Goal: Task Accomplishment & Management: Manage account settings

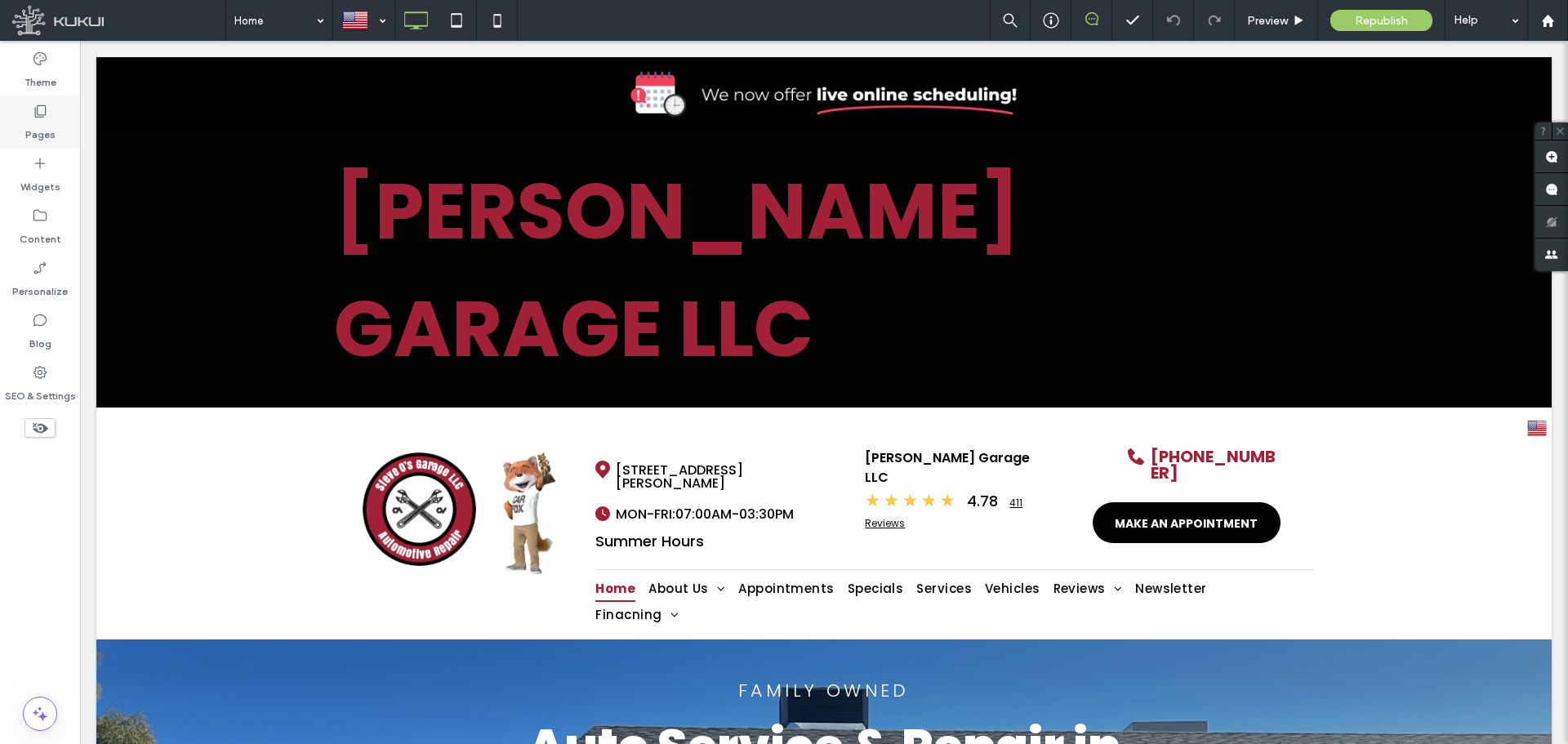
click at [28, 124] on label "Pages" at bounding box center [39, 131] width 30 height 23
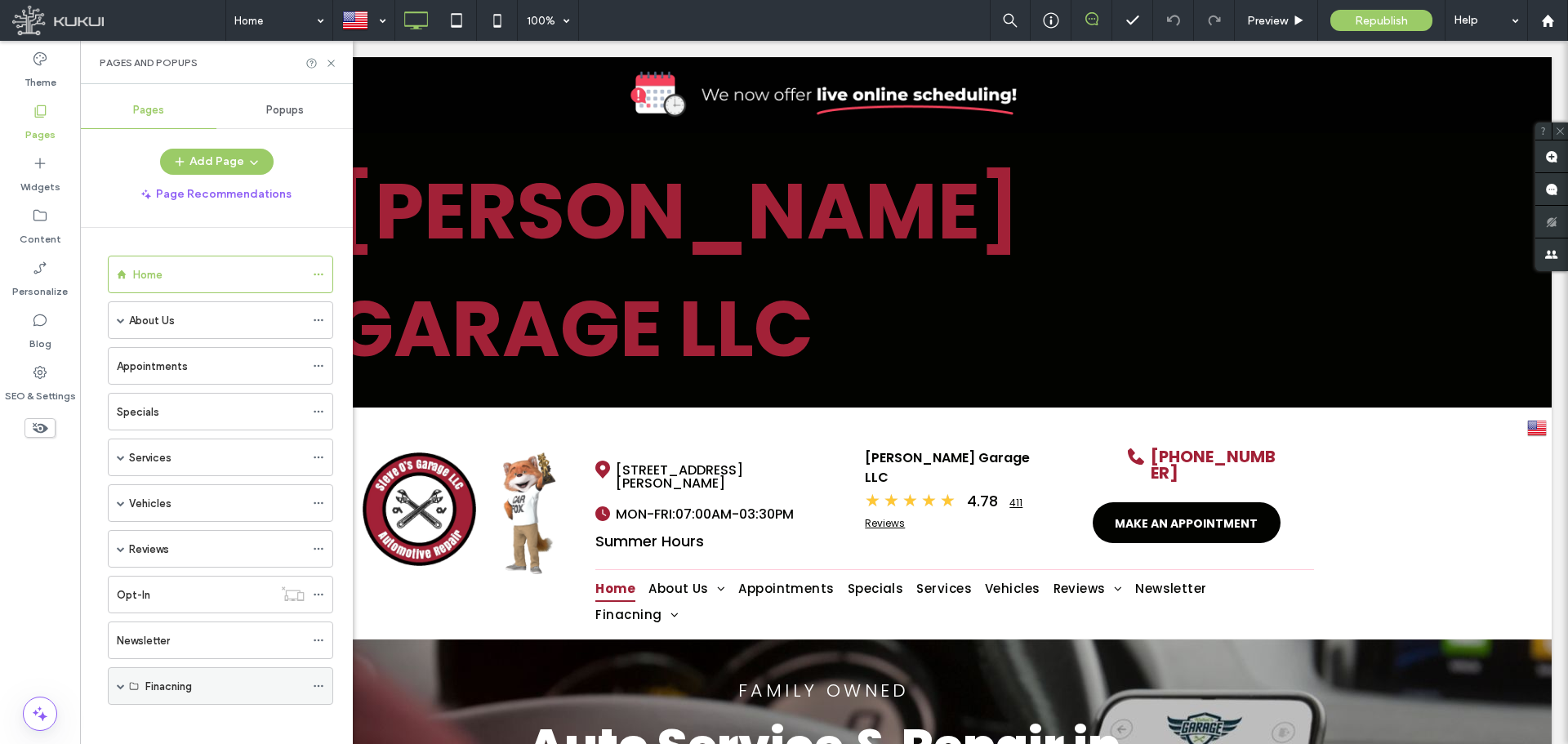
click at [123, 685] on span at bounding box center [121, 686] width 9 height 9
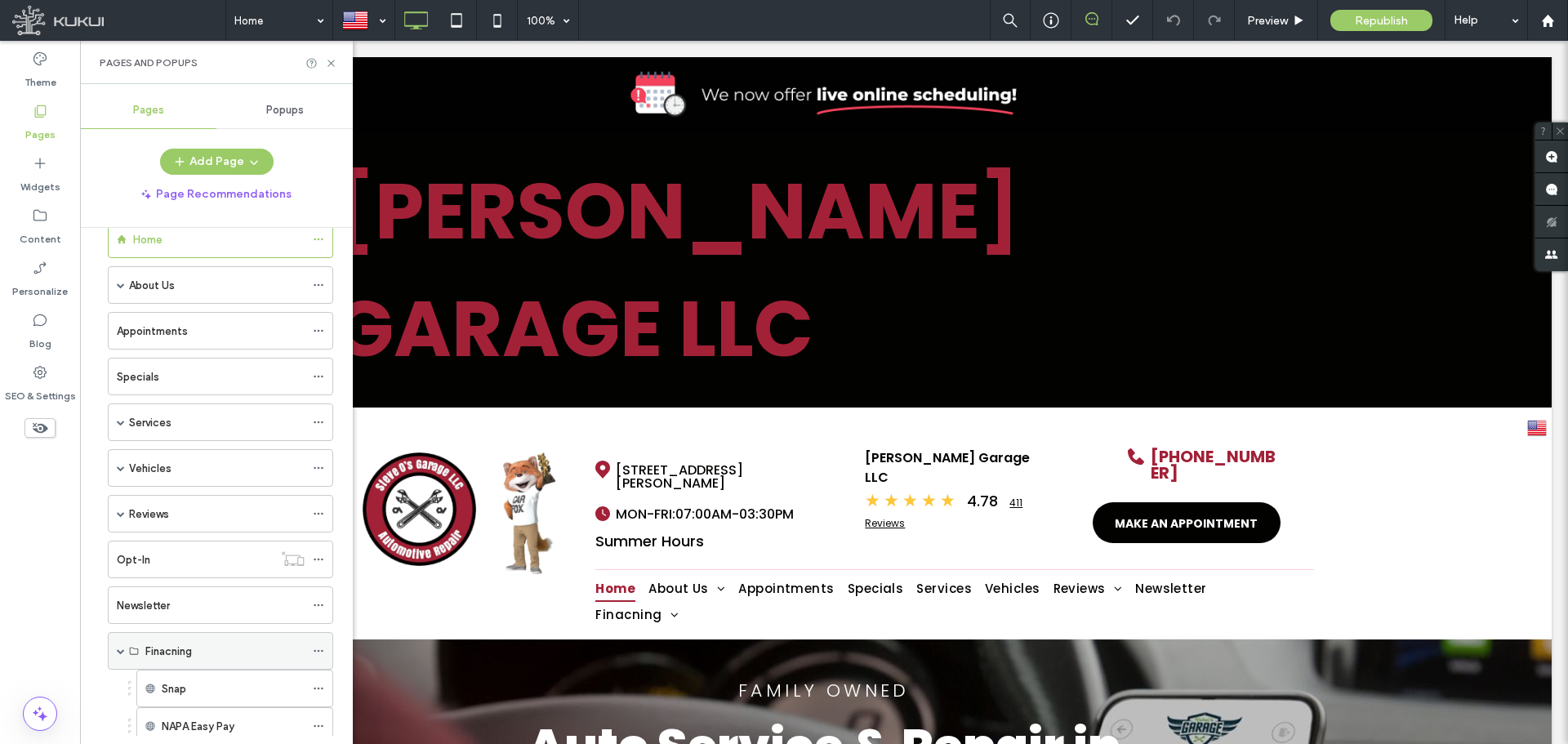
scroll to position [85, 0]
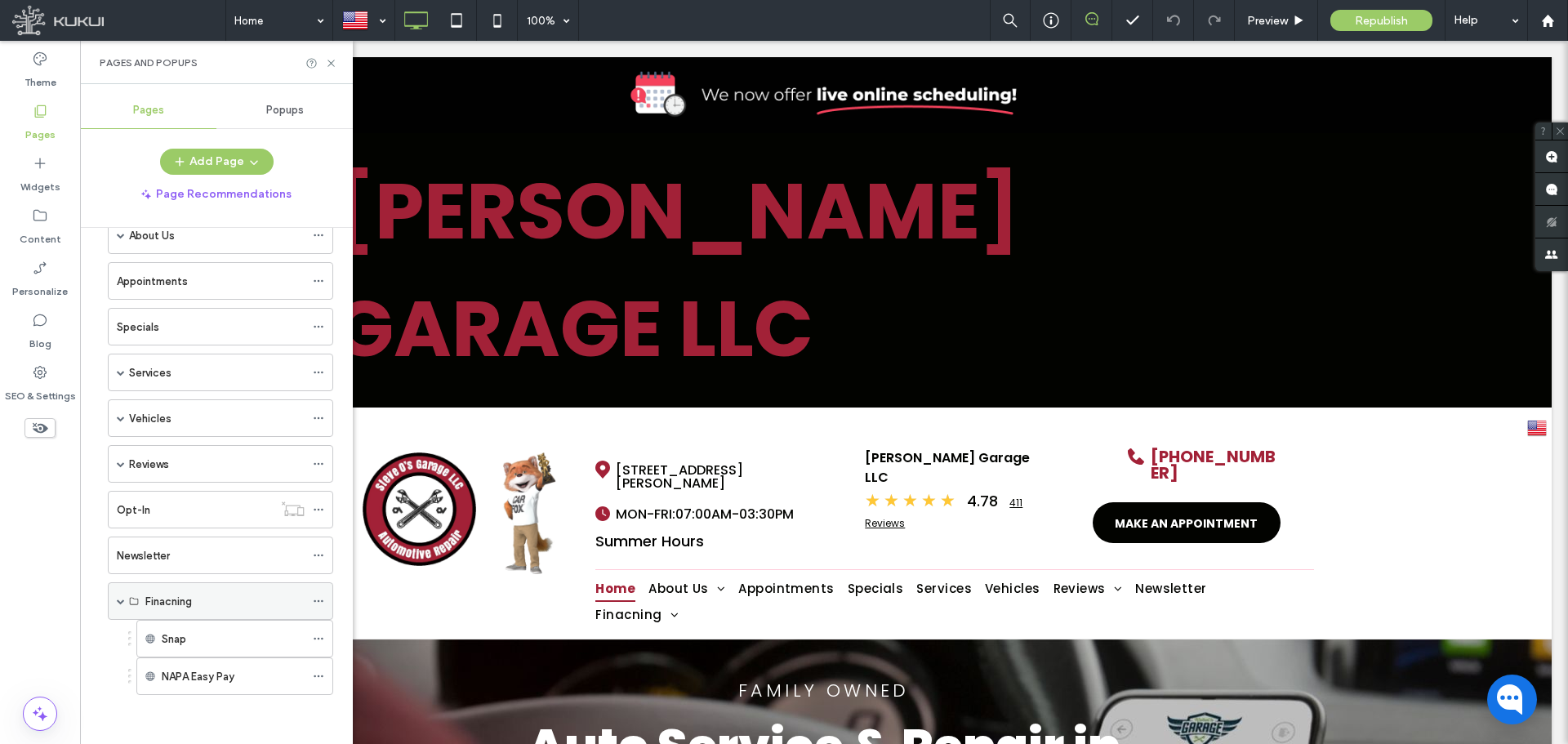
click at [317, 597] on icon at bounding box center [319, 602] width 12 height 12
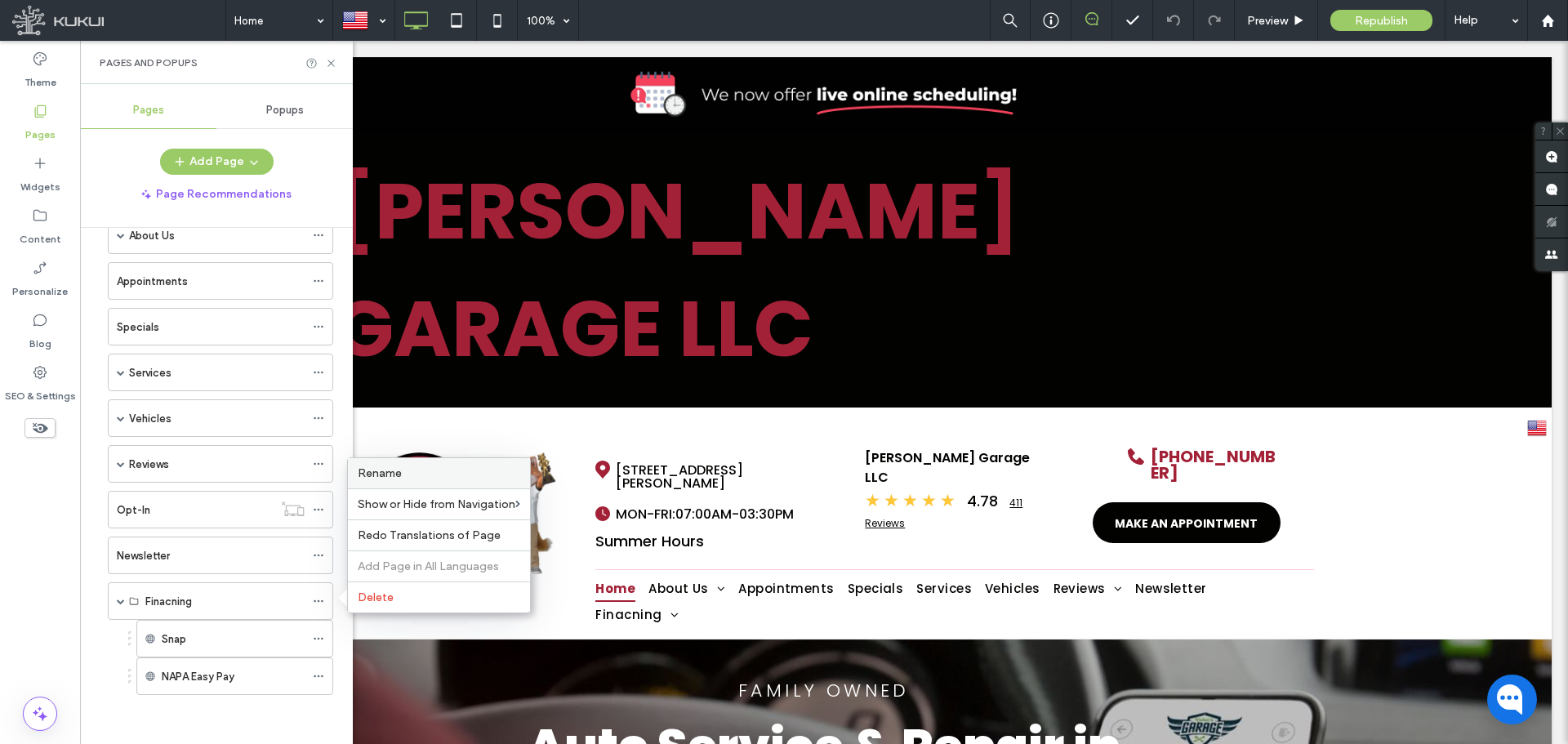
click at [389, 473] on span "Rename" at bounding box center [380, 473] width 44 height 13
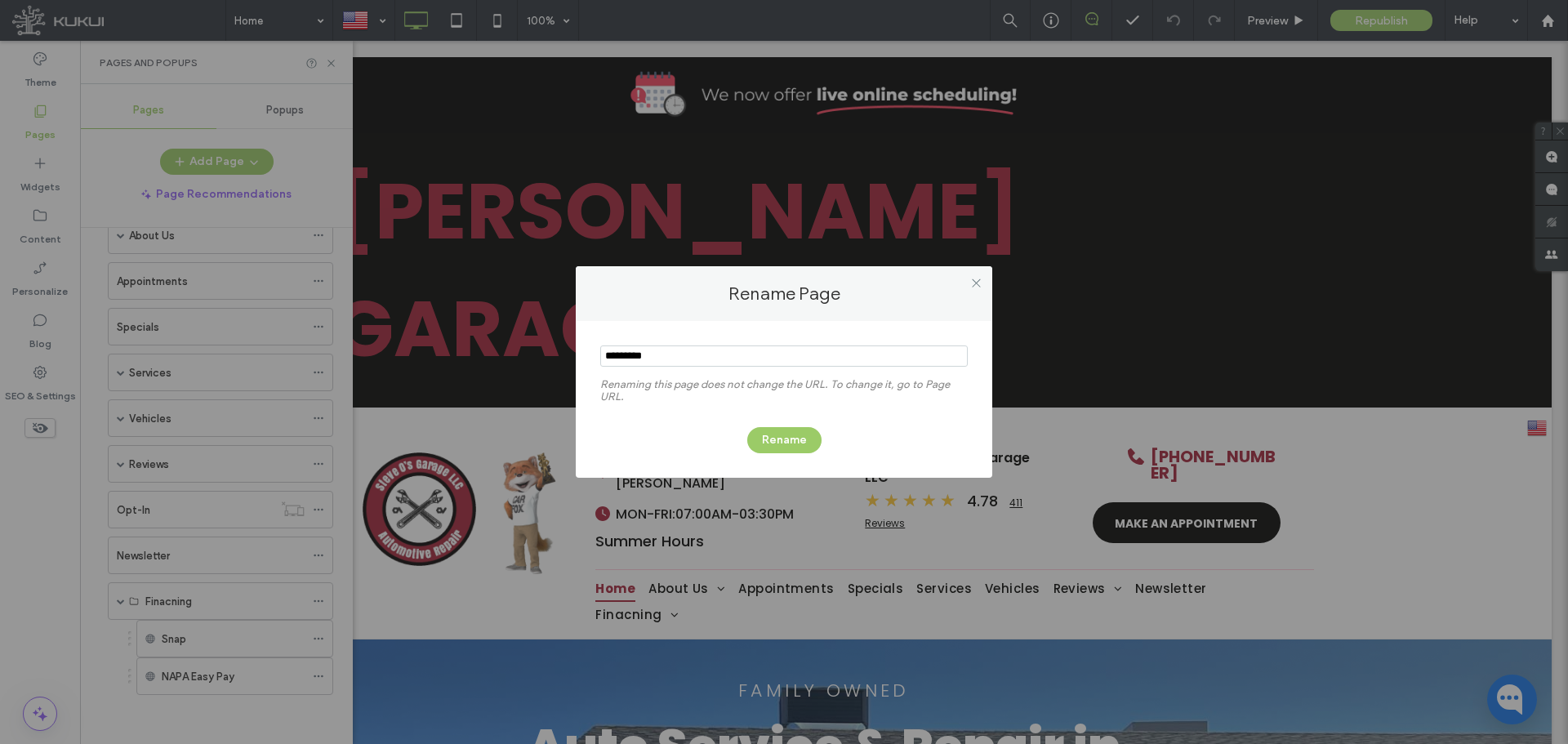
click at [629, 357] on input "notEmpty" at bounding box center [784, 357] width 368 height 21
click at [631, 355] on input "notEmpty" at bounding box center [784, 357] width 368 height 21
type input "*********"
click at [779, 437] on button "Rename" at bounding box center [784, 440] width 74 height 26
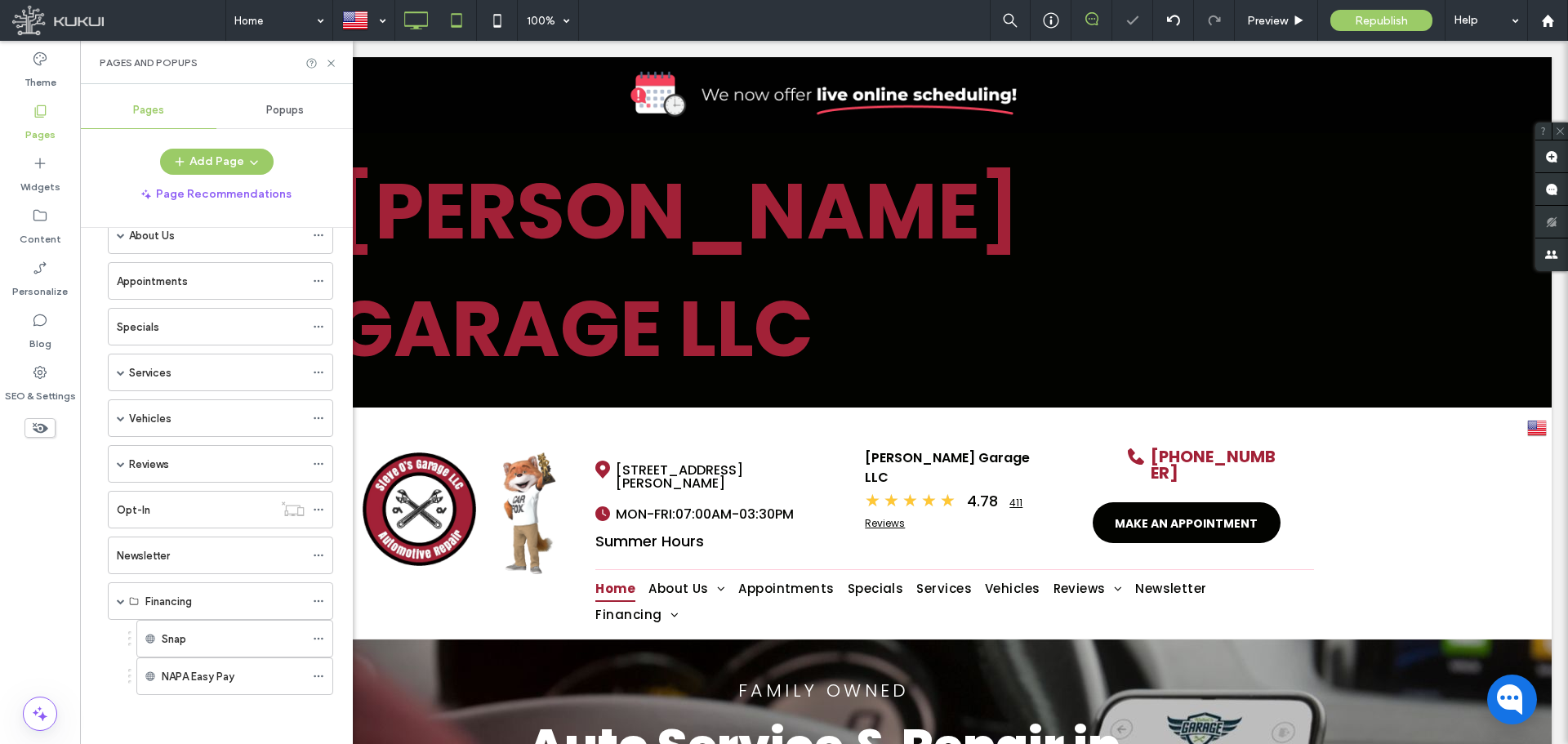
click at [459, 23] on icon at bounding box center [456, 20] width 33 height 33
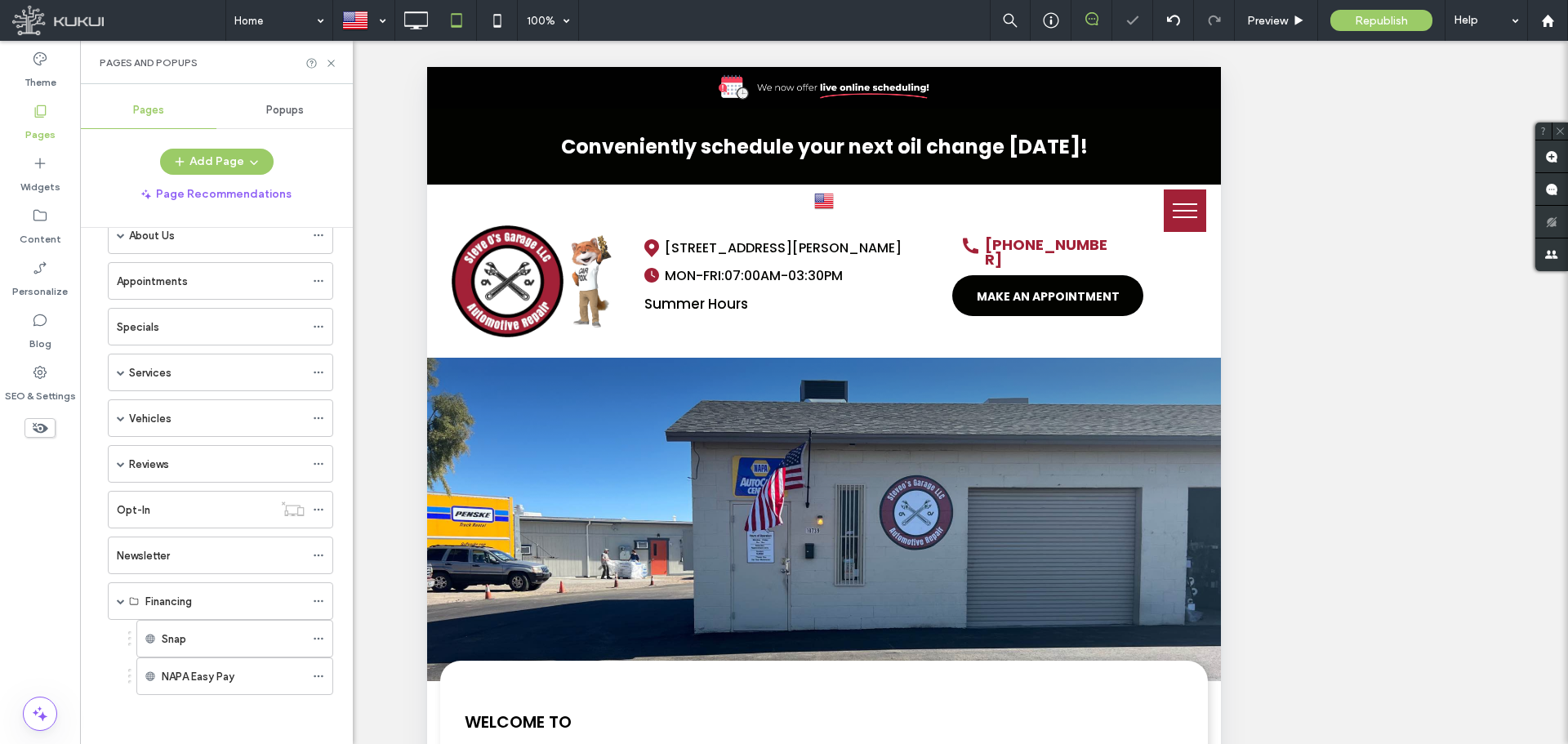
click at [1164, 204] on button "menu" at bounding box center [1185, 211] width 42 height 42
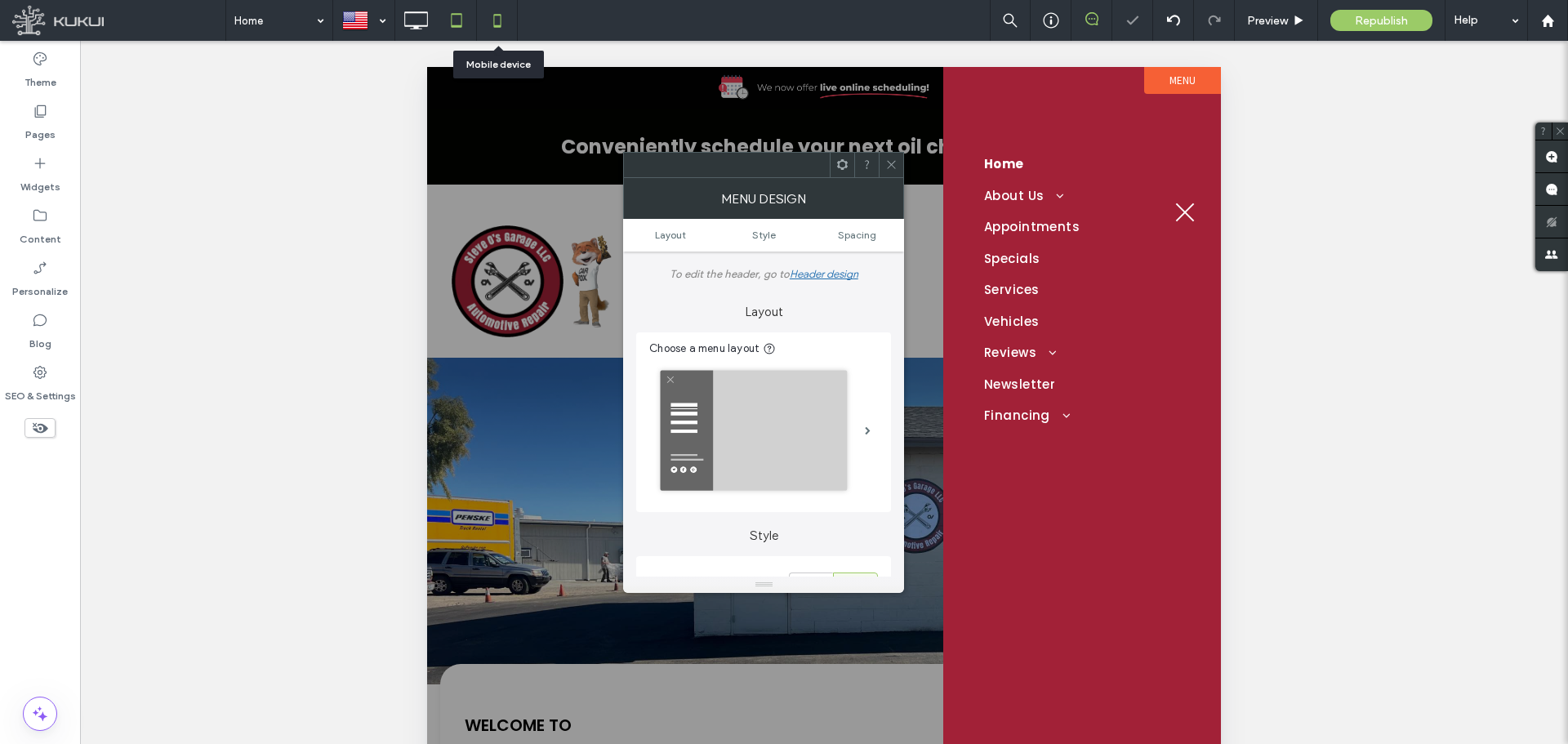
click at [487, 19] on icon at bounding box center [498, 20] width 33 height 33
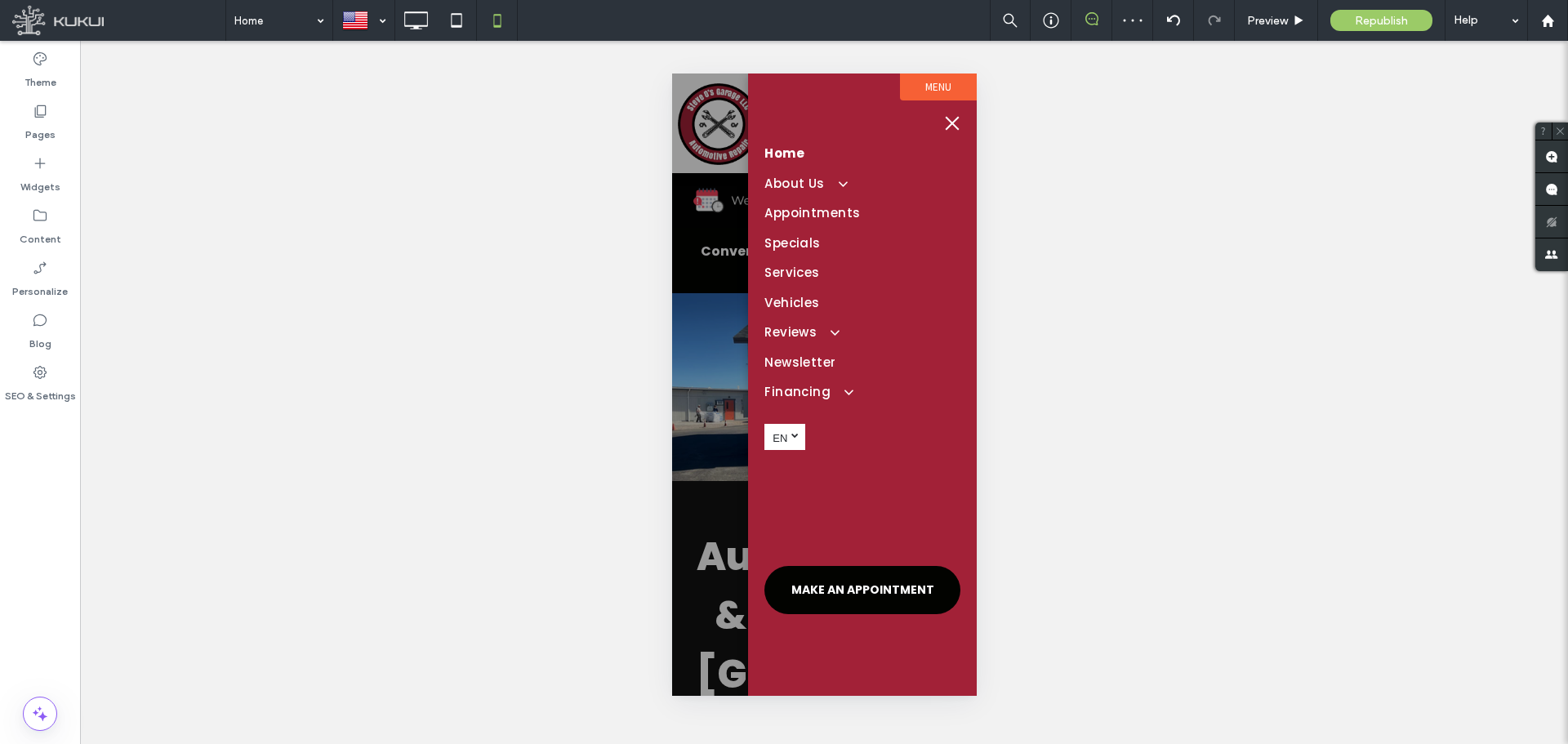
scroll to position [0, 0]
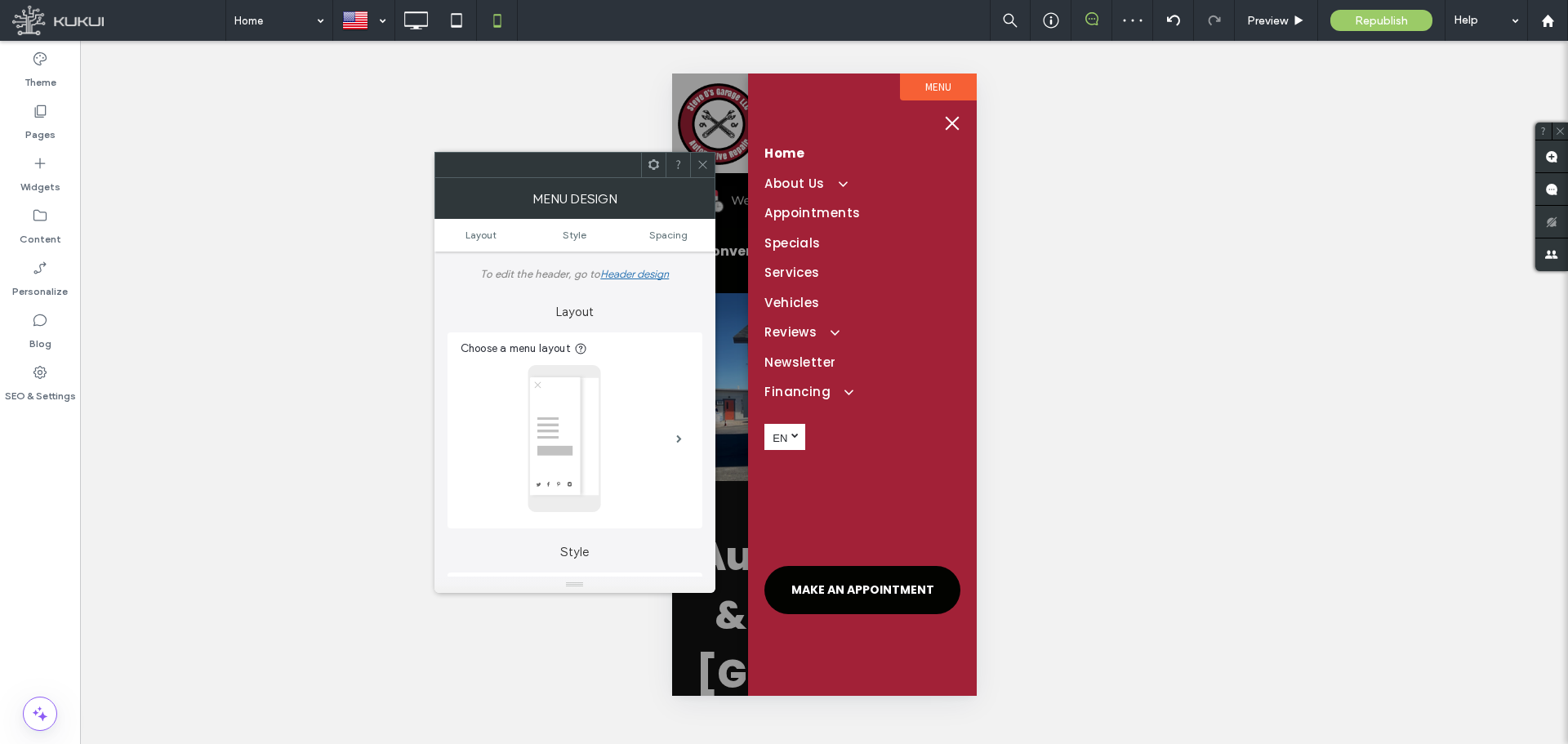
click at [951, 123] on span "menu" at bounding box center [952, 124] width 13 height 13
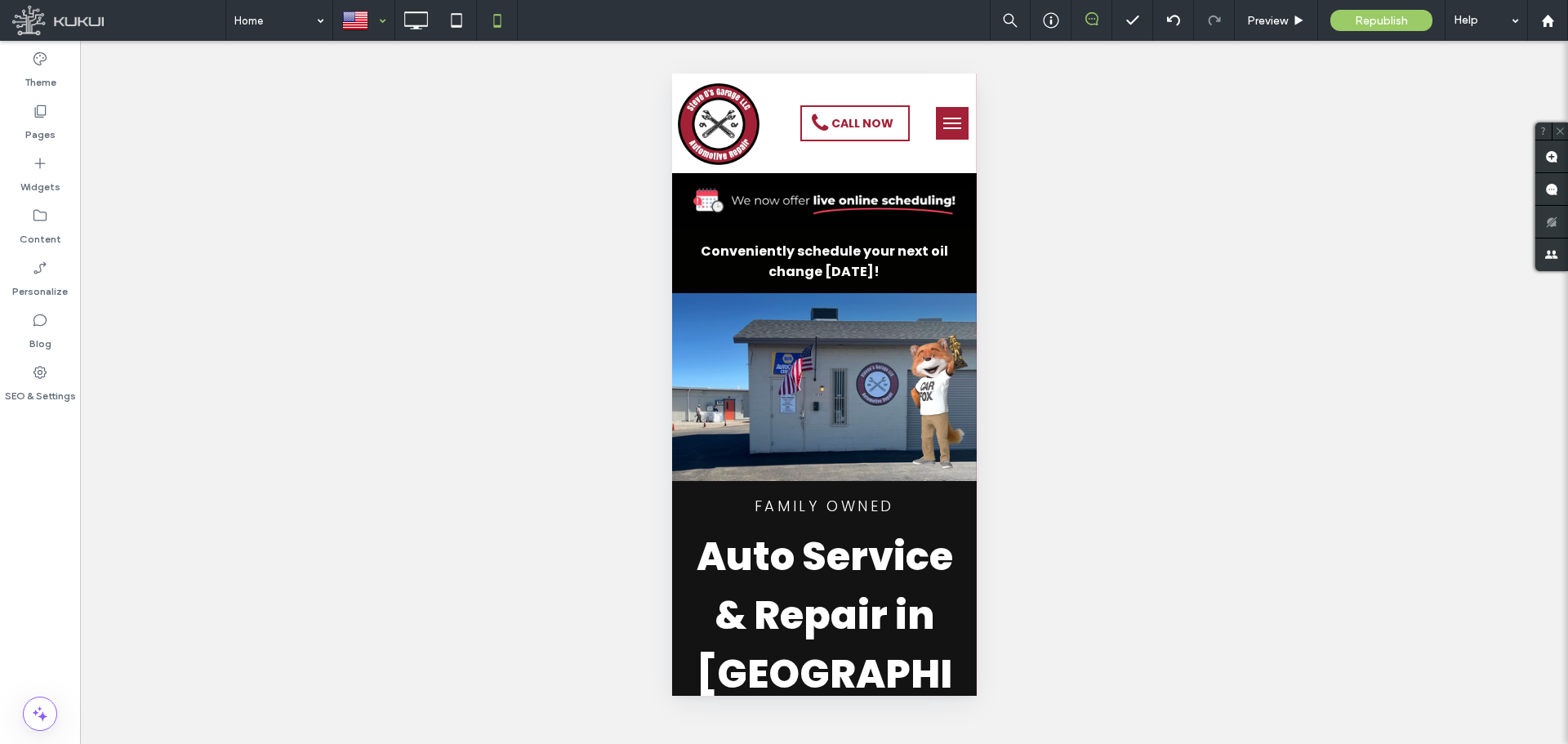
click at [374, 24] on div at bounding box center [364, 20] width 60 height 39
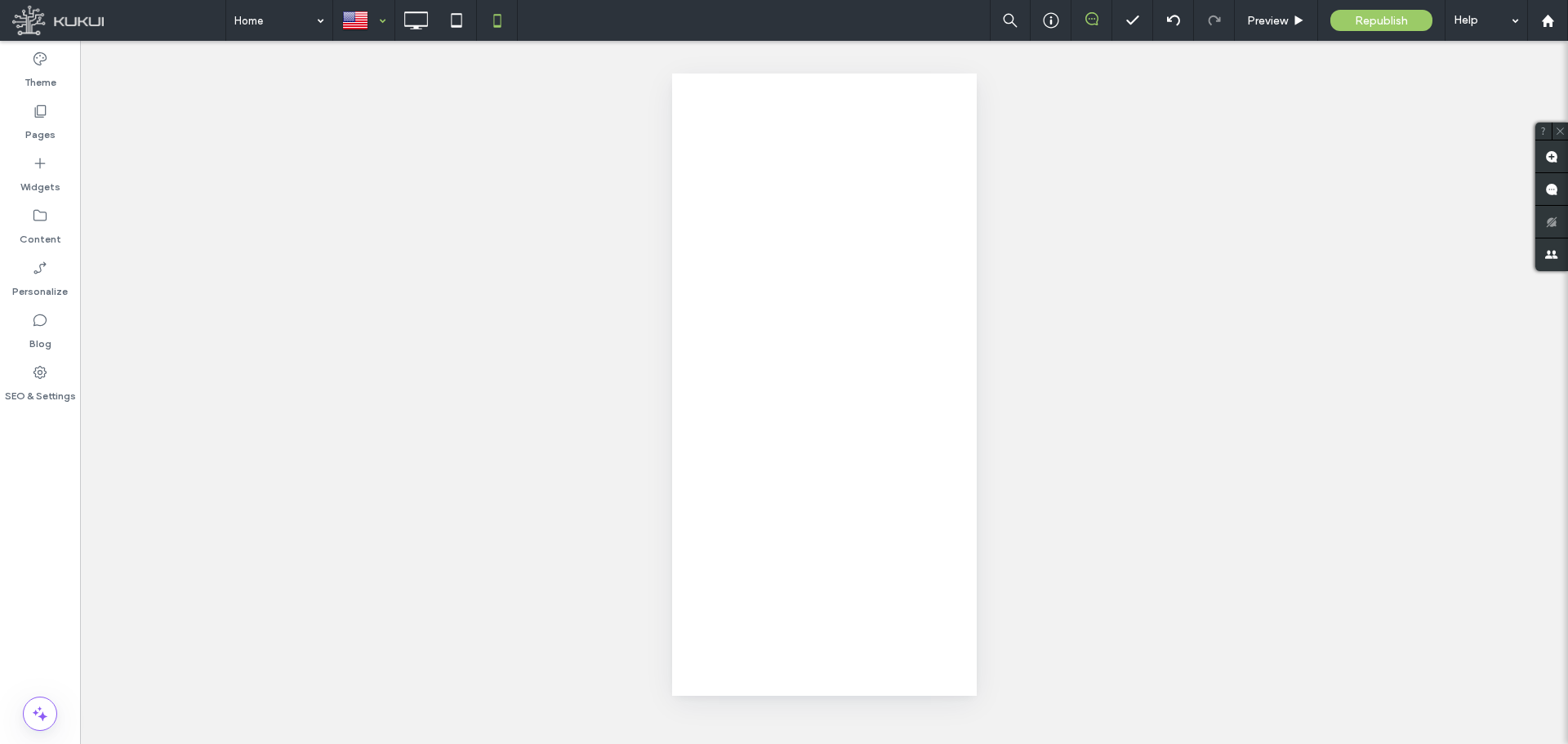
click at [951, 126] on div at bounding box center [784, 372] width 1568 height 744
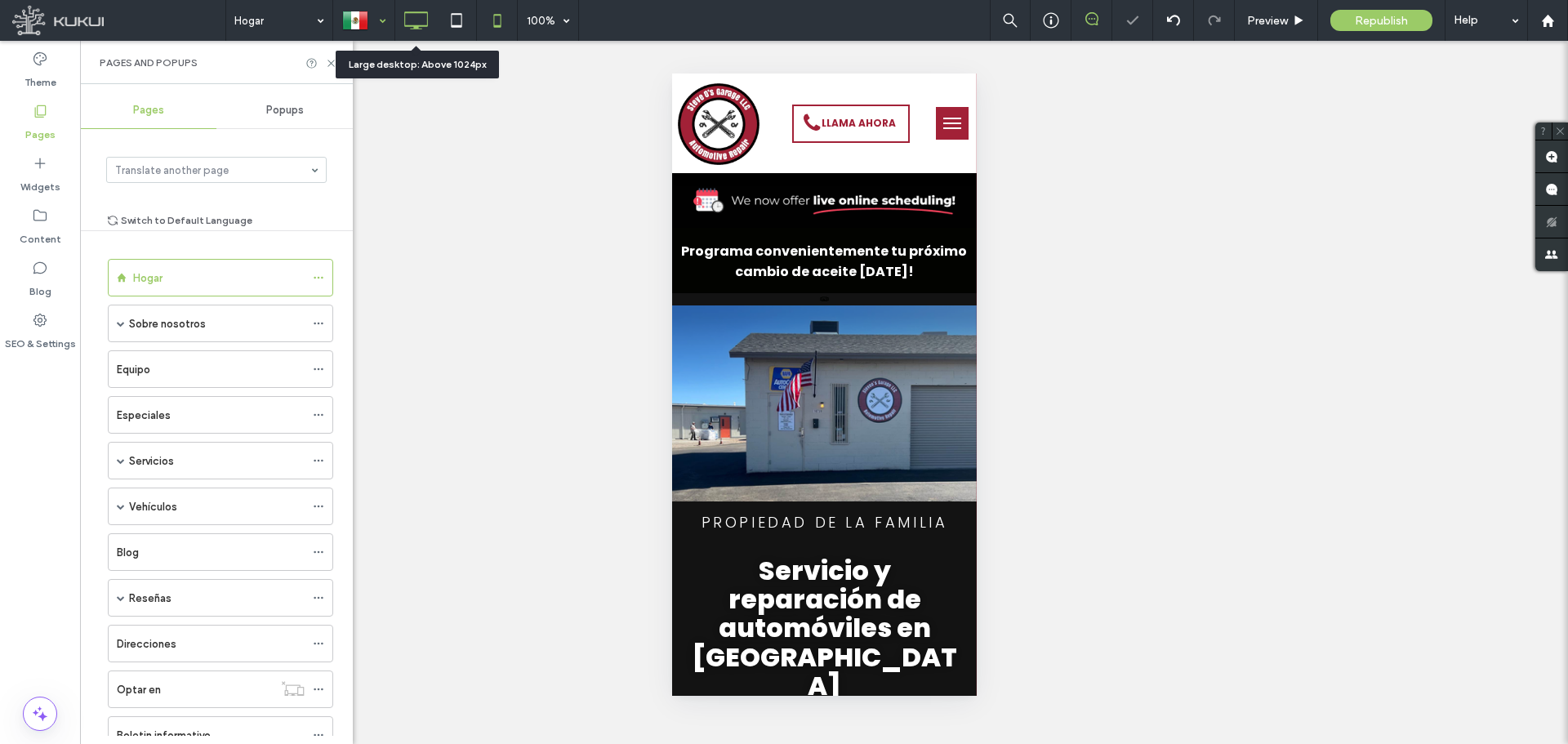
click at [404, 25] on icon at bounding box center [416, 20] width 33 height 33
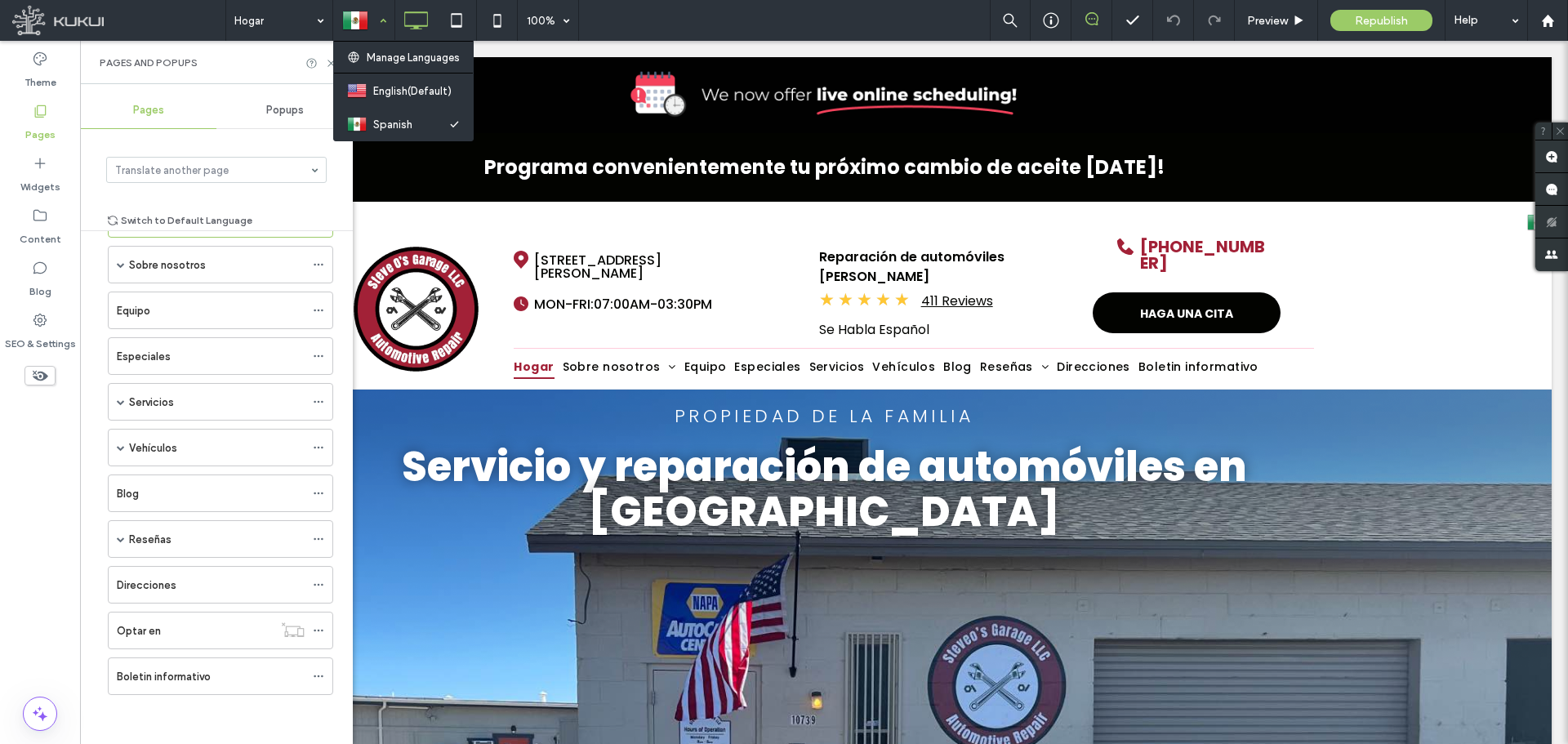
click at [361, 17] on div at bounding box center [364, 20] width 60 height 39
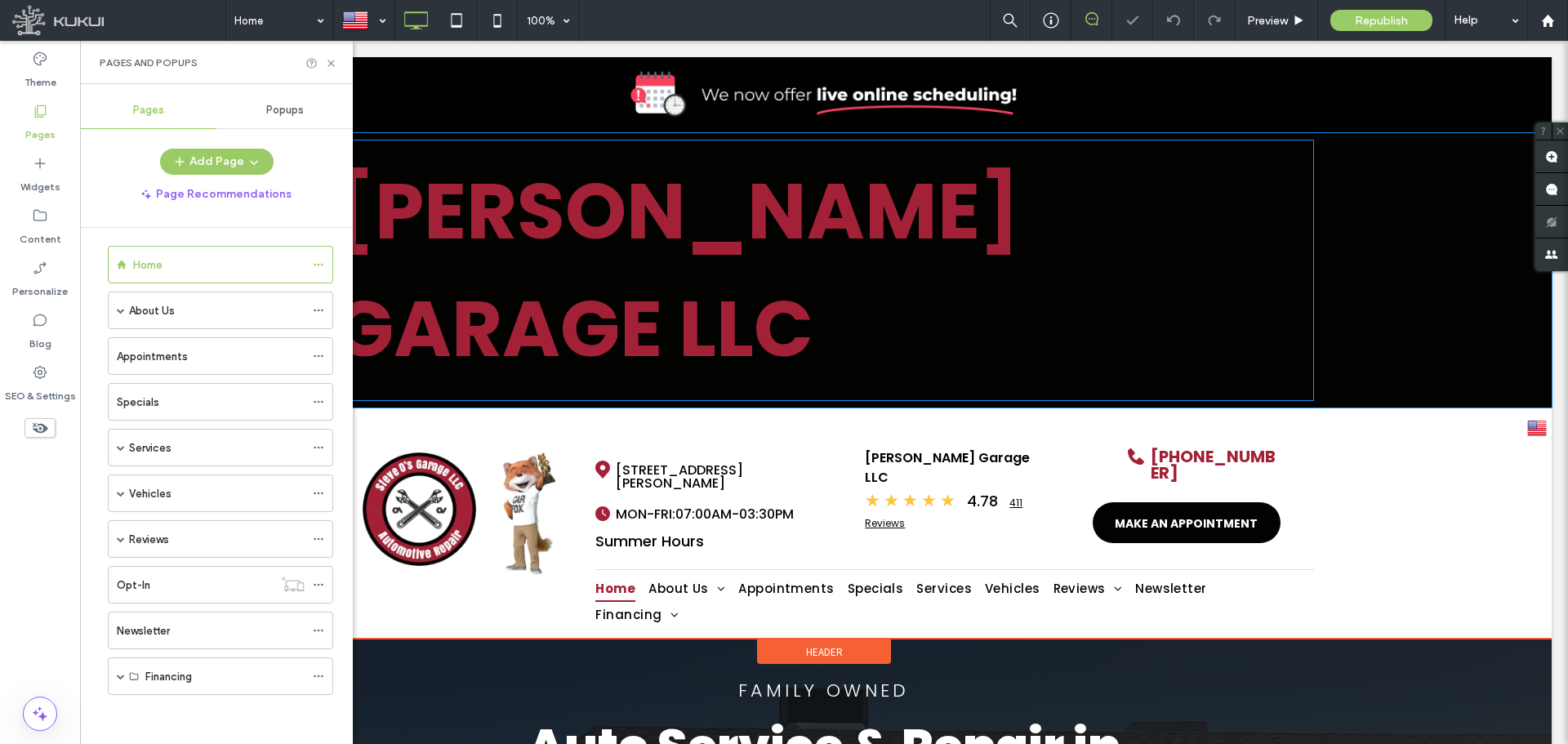
scroll to position [10, 0]
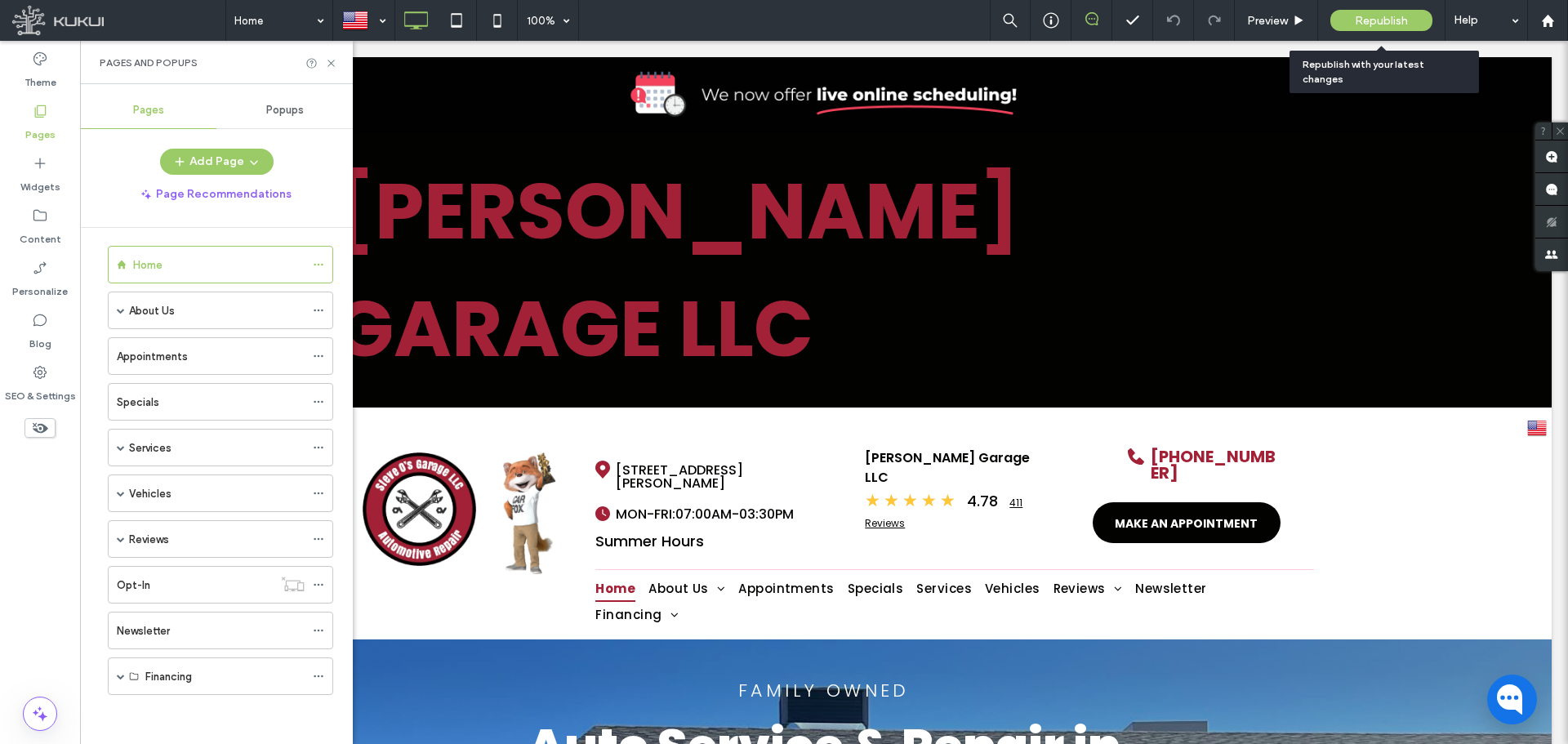
click at [1360, 10] on div "Republish" at bounding box center [1382, 20] width 102 height 21
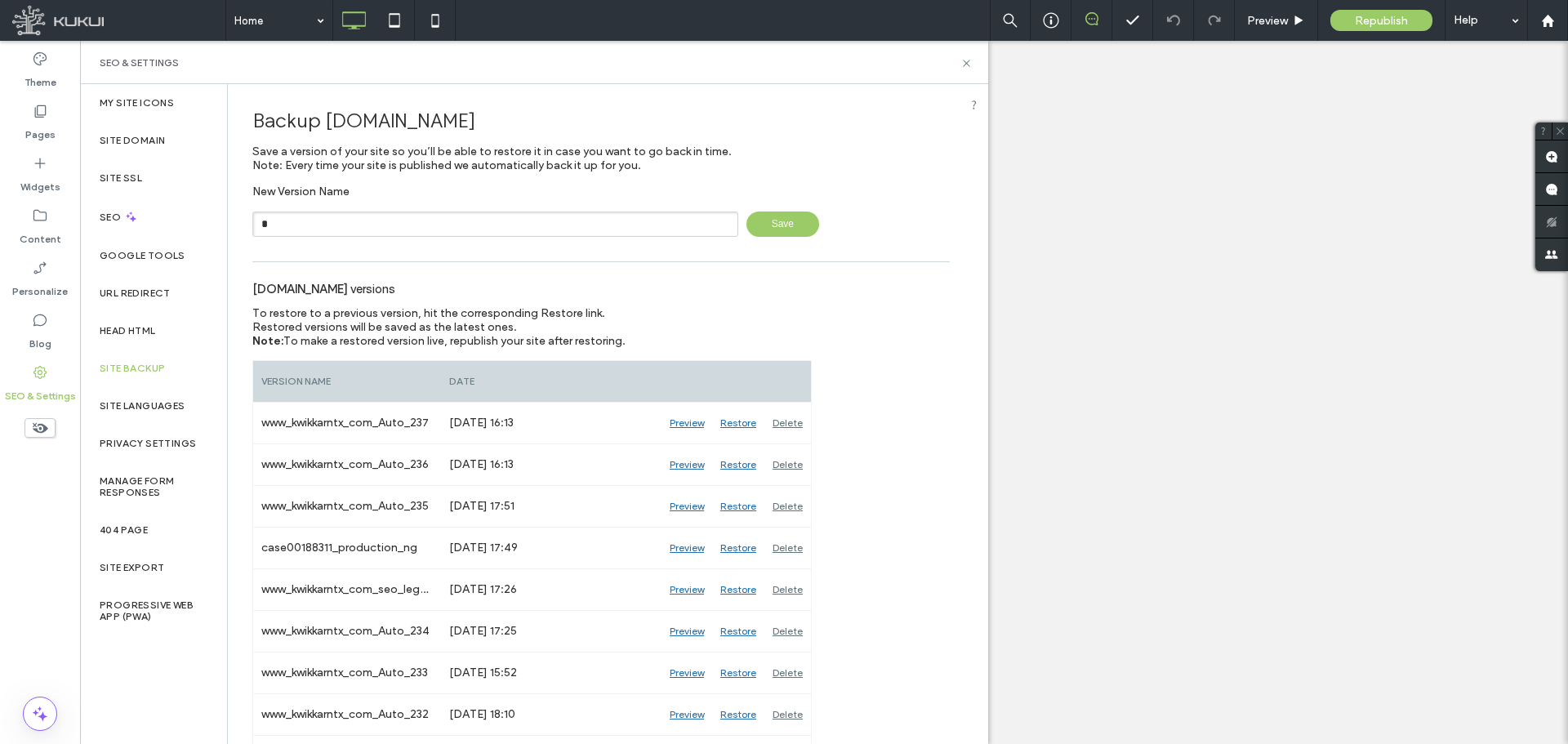
drag, startPoint x: 0, startPoint y: 0, endPoint x: 354, endPoint y: 226, distance: 420.0
click at [354, 226] on input "*" at bounding box center [496, 224] width 486 height 25
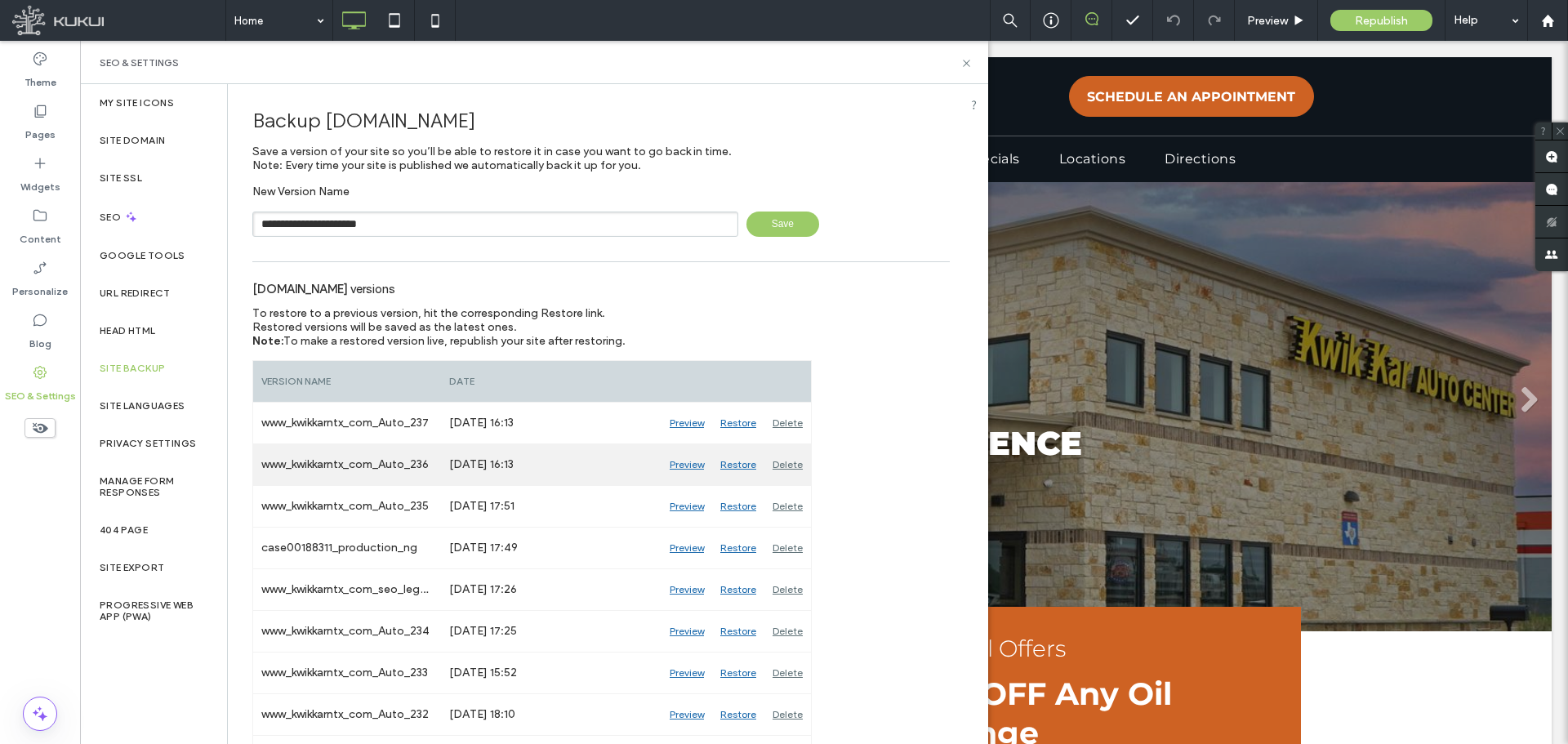
type input "**********"
